Goal: Task Accomplishment & Management: Manage account settings

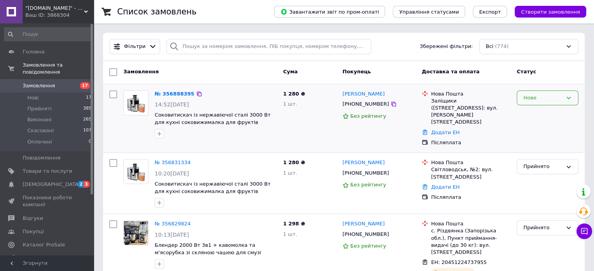
click at [569, 96] on icon at bounding box center [568, 98] width 6 height 6
click at [534, 111] on li "Прийнято" at bounding box center [547, 114] width 61 height 14
drag, startPoint x: 472, startPoint y: 114, endPoint x: 340, endPoint y: 94, distance: 133.8
click at [340, 94] on div "№ 356888395 14:52, 12.08.2025 Соковыжималка из нержавеющей стали 3000 Вт для ку…" at bounding box center [343, 118] width 475 height 62
copy div "Уляна Хованець +380682380660 Без рейтингу Нова Пошта Заліщики (Тернопільська об…"
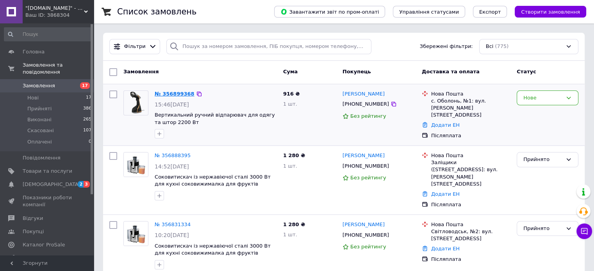
click at [178, 93] on link "№ 356899368" at bounding box center [175, 94] width 40 height 6
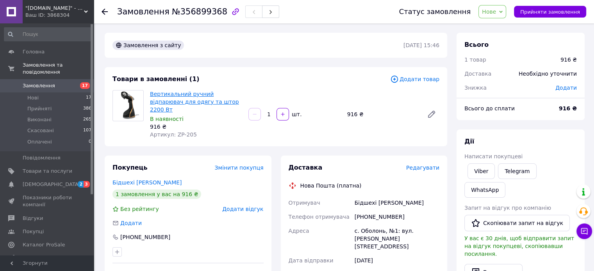
click at [174, 102] on link "Вертикальний ручний відпарювач для одягу та штор 2200 Вт" at bounding box center [194, 102] width 89 height 22
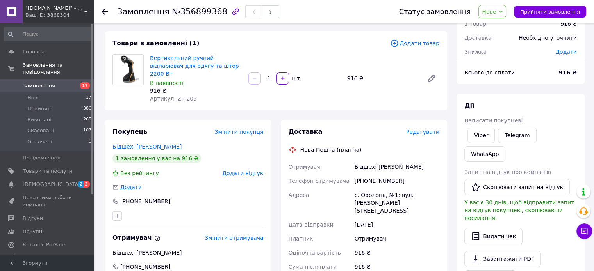
scroll to position [78, 0]
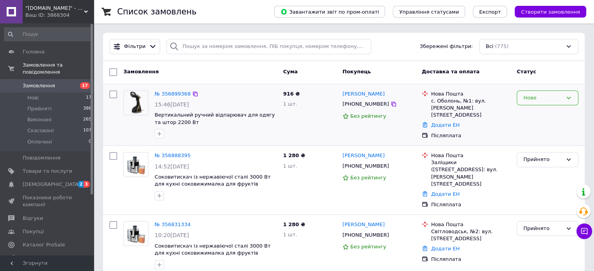
click at [567, 96] on icon at bounding box center [568, 98] width 6 height 6
drag, startPoint x: 530, startPoint y: 111, endPoint x: 446, endPoint y: 192, distance: 117.0
click at [530, 112] on li "Прийнято" at bounding box center [547, 114] width 61 height 14
click at [440, 122] on link "Додати ЕН" at bounding box center [445, 125] width 28 height 6
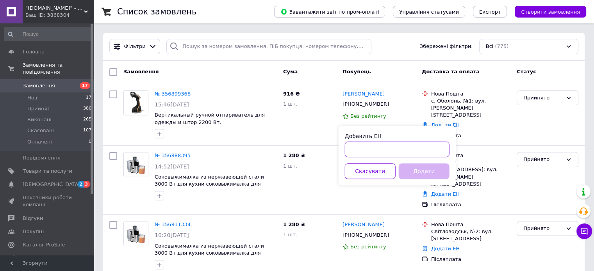
click at [376, 155] on input "Добавить ЕН" at bounding box center [397, 150] width 105 height 16
paste input "20451225198101"
type input "20451225198101"
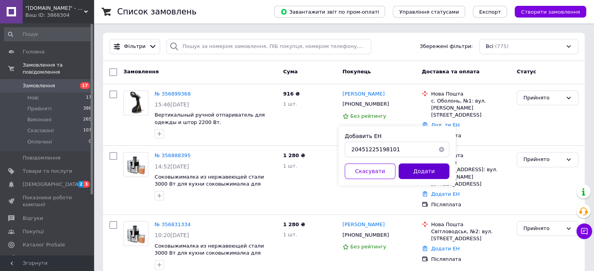
click at [413, 171] on button "Додати" at bounding box center [423, 172] width 51 height 16
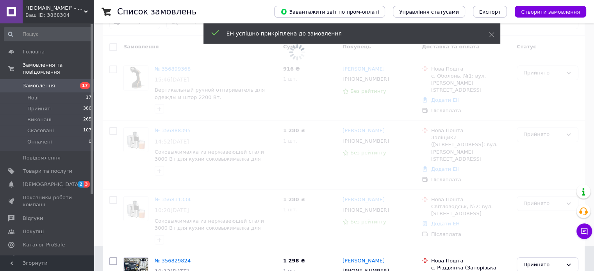
scroll to position [39, 0]
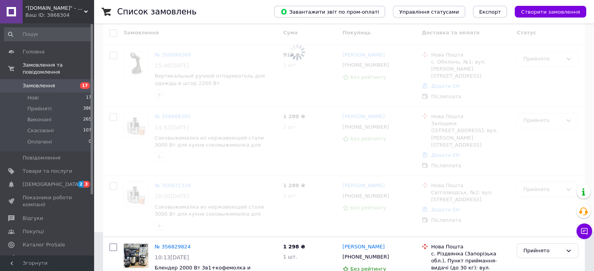
click at [440, 145] on span at bounding box center [297, 96] width 594 height 271
click at [437, 149] on div "Заліщики ([STREET_ADDRESS]: вул. [PERSON_NAME][STREET_ADDRESS]" at bounding box center [470, 134] width 79 height 28
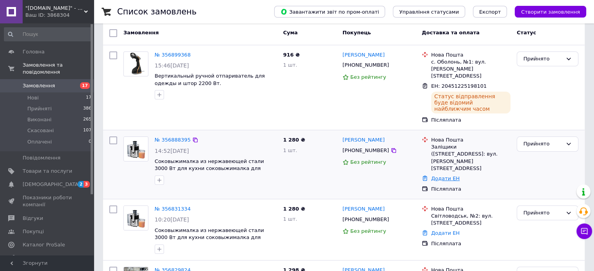
click at [434, 176] on link "Додати ЕН" at bounding box center [445, 179] width 28 height 6
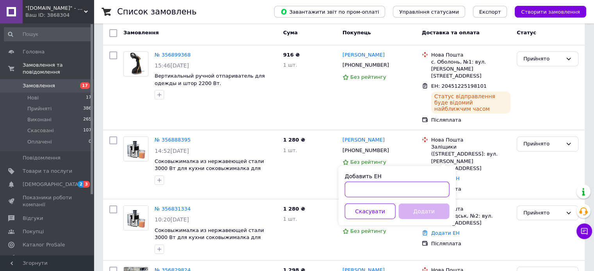
click at [361, 187] on input "Добавить ЕН" at bounding box center [397, 190] width 105 height 16
paste input "20451225143365"
type input "20451225143365"
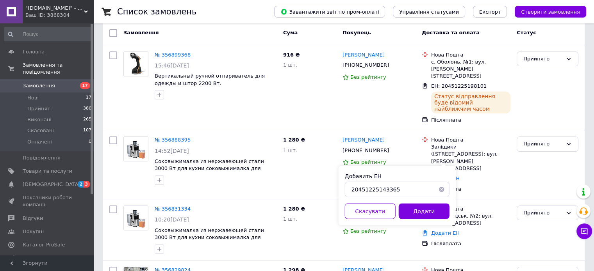
click at [418, 211] on button "Додати" at bounding box center [423, 212] width 51 height 16
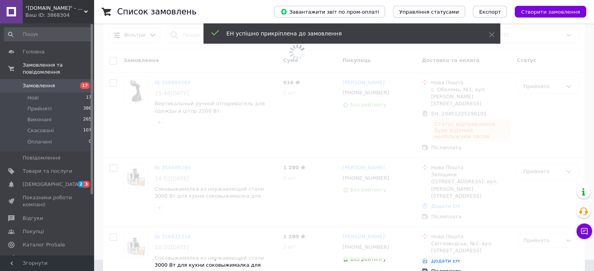
scroll to position [0, 0]
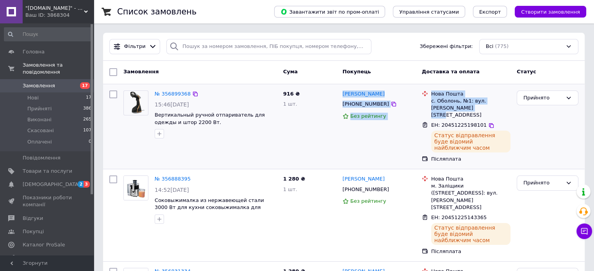
drag, startPoint x: 476, startPoint y: 107, endPoint x: 342, endPoint y: 98, distance: 134.6
click at [342, 98] on div "№ 356899368 15:46[DATE] Вертикальный ручной отпариватель для одежды и штор 2200…" at bounding box center [343, 126] width 475 height 79
copy div "[PERSON_NAME] [PHONE_NUMBER] Без рейтингу Нова Пошта с. Оболонь, №1: вул. [PERS…"
click at [359, 140] on div "[PERSON_NAME] [PHONE_NUMBER] Без рейтингу" at bounding box center [378, 126] width 79 height 79
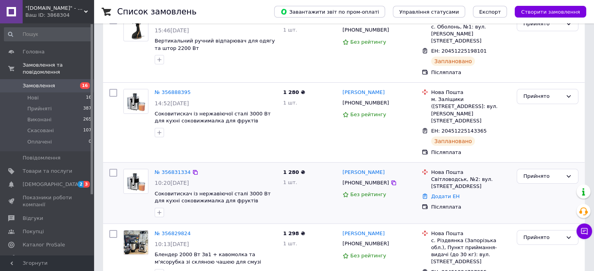
scroll to position [78, 0]
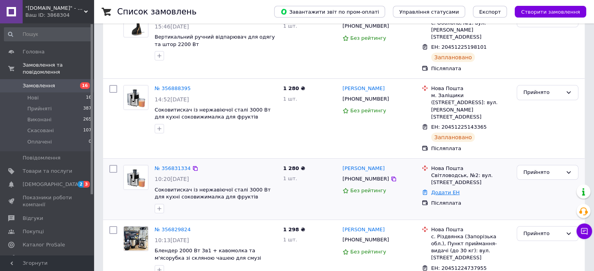
click at [446, 190] on link "Додати ЕН" at bounding box center [445, 193] width 28 height 6
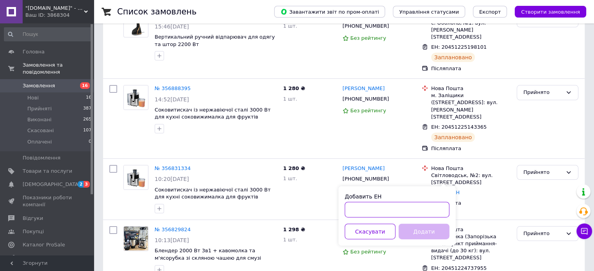
click at [364, 206] on input "Добавить ЕН" at bounding box center [397, 210] width 105 height 16
paste input "20 4512 2523 1200"
click at [359, 213] on input "20 4512 2523 1200" at bounding box center [397, 210] width 105 height 16
drag, startPoint x: 370, startPoint y: 211, endPoint x: 377, endPoint y: 213, distance: 7.0
click at [370, 210] on input "204512 2523 1200" at bounding box center [397, 210] width 105 height 16
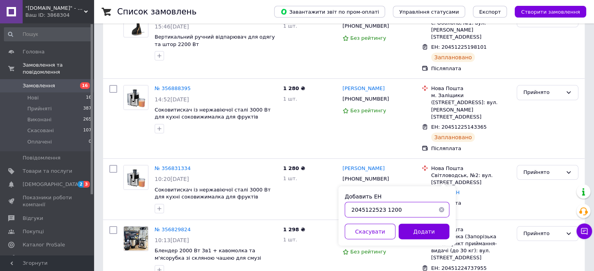
drag, startPoint x: 382, startPoint y: 209, endPoint x: 391, endPoint y: 221, distance: 15.4
click at [381, 208] on input "2045122523 1200" at bounding box center [397, 210] width 105 height 16
type input "20451225231200"
click at [417, 228] on button "Додати" at bounding box center [423, 232] width 51 height 16
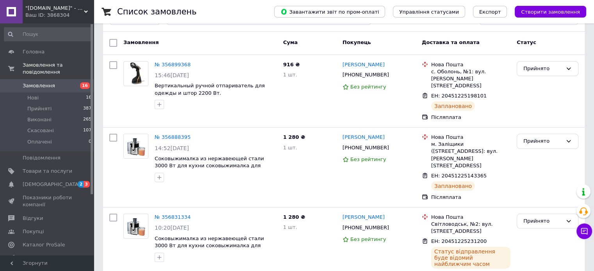
scroll to position [0, 0]
